Goal: Information Seeking & Learning: Learn about a topic

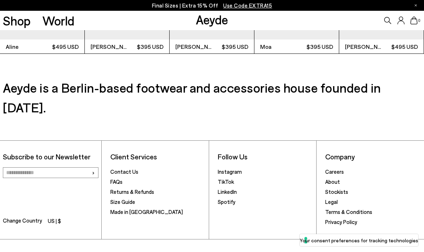
scroll to position [1498, 0]
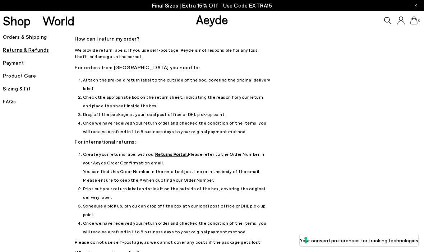
scroll to position [17, 0]
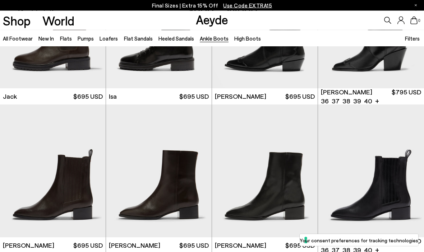
scroll to position [1133, 0]
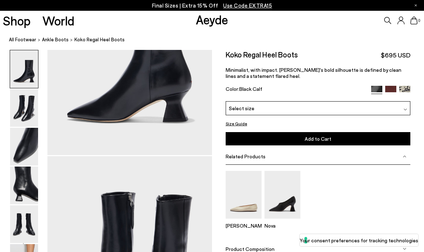
scroll to position [121, 0]
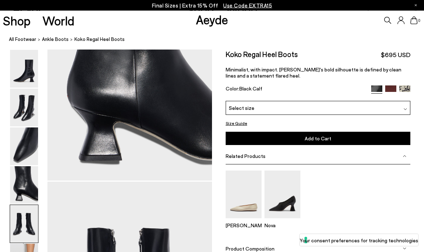
click at [23, 170] on img at bounding box center [24, 186] width 28 height 38
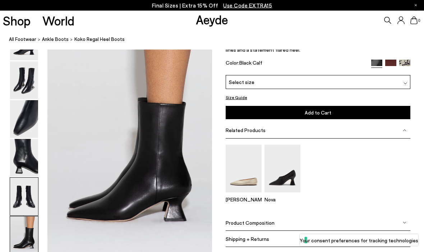
scroll to position [1116, 0]
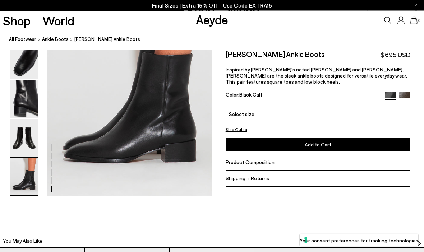
scroll to position [1175, 0]
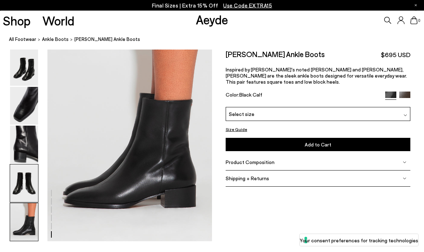
click at [20, 203] on div at bounding box center [24, 183] width 29 height 38
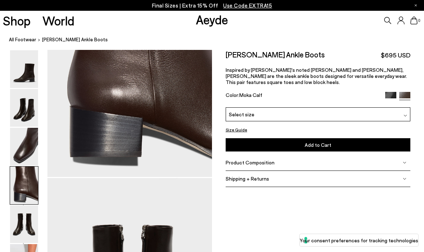
scroll to position [744, 0]
